Goal: Task Accomplishment & Management: Understand process/instructions

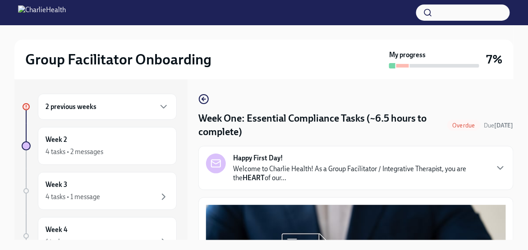
scroll to position [45, 0]
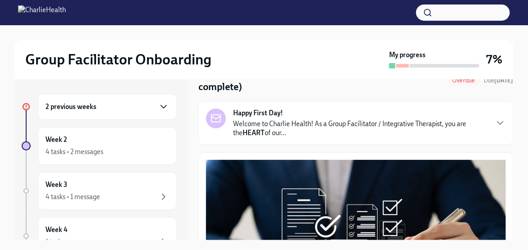
click at [161, 107] on icon "button" at bounding box center [163, 107] width 5 height 3
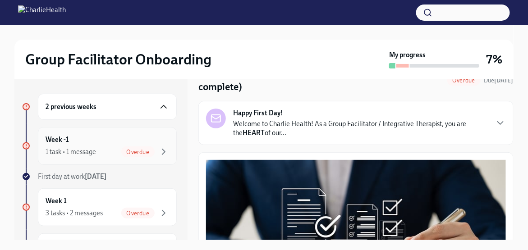
click at [121, 149] on span "Overdue" at bounding box center [137, 152] width 33 height 7
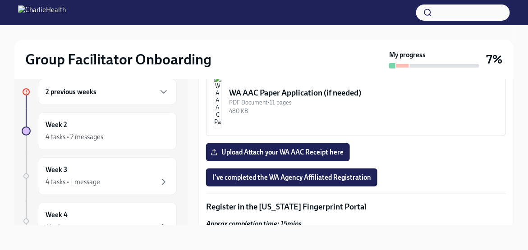
scroll to position [857, 0]
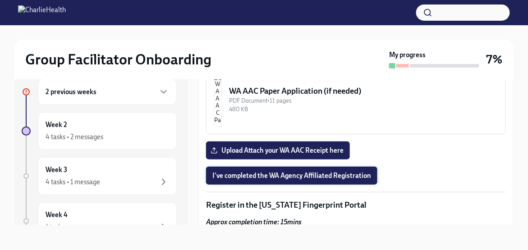
click at [275, 171] on span "I've completed the WA Agency Affiliated Registration" at bounding box center [292, 175] width 159 height 9
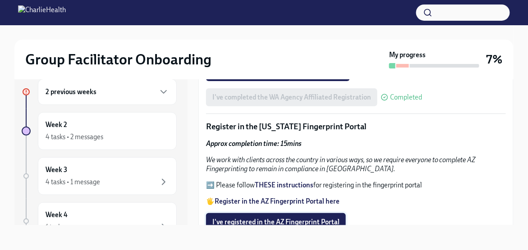
scroll to position [947, 0]
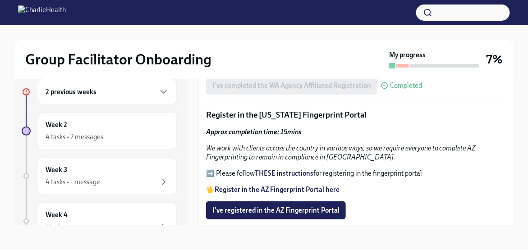
click at [289, 170] on strong "THESE instructions" at bounding box center [284, 174] width 59 height 8
click at [293, 170] on strong "THESE instructions" at bounding box center [284, 174] width 59 height 8
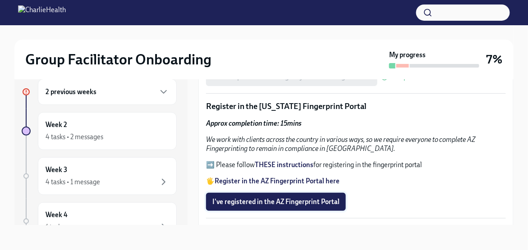
scroll to position [993, 0]
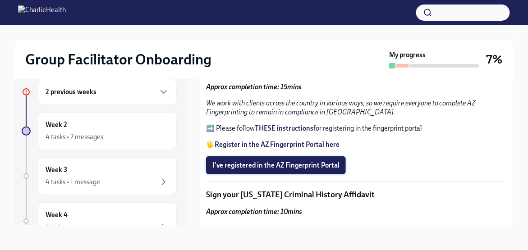
click at [282, 161] on span "I've registered in the AZ Fingerprint Portal" at bounding box center [276, 165] width 127 height 9
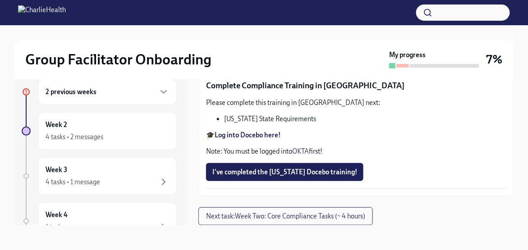
scroll to position [1940, 0]
click at [264, 135] on strong "Log into Docebo here!" at bounding box center [248, 135] width 66 height 8
